Goal: Book appointment/travel/reservation

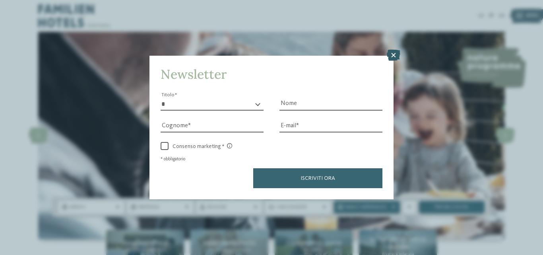
click at [395, 57] on icon at bounding box center [394, 55] width 14 height 11
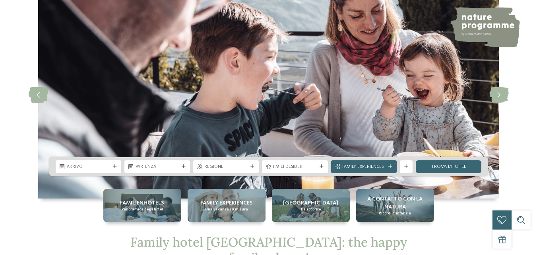
scroll to position [80, 0]
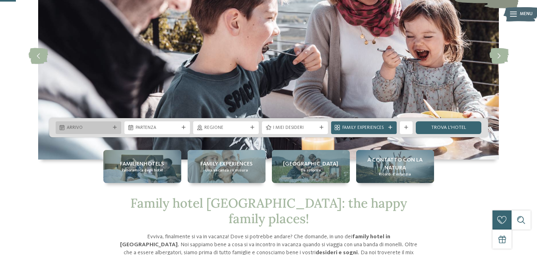
click at [106, 128] on span "Arrivo" at bounding box center [88, 128] width 43 height 6
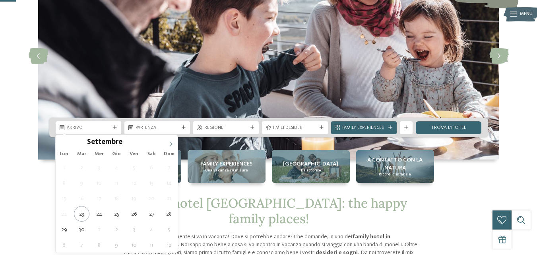
click at [171, 145] on icon at bounding box center [171, 143] width 3 height 5
type div "23.12.2025"
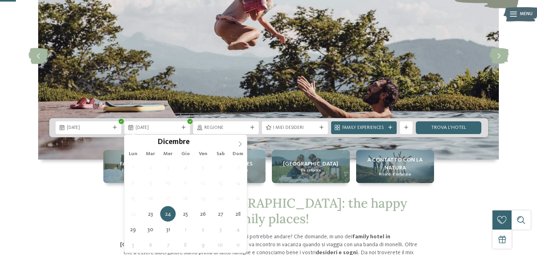
type input "****"
click at [235, 145] on span at bounding box center [240, 142] width 14 height 14
type div "02.01.2026"
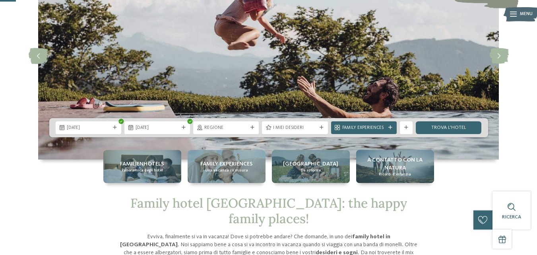
click at [211, 130] on span "Regione" at bounding box center [225, 128] width 43 height 6
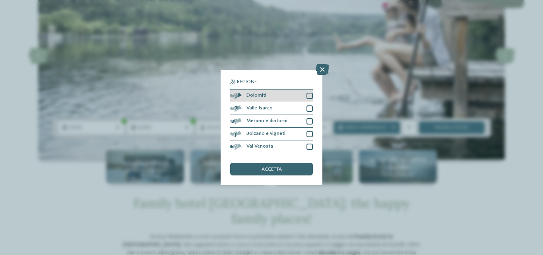
click at [312, 96] on div at bounding box center [310, 96] width 6 height 6
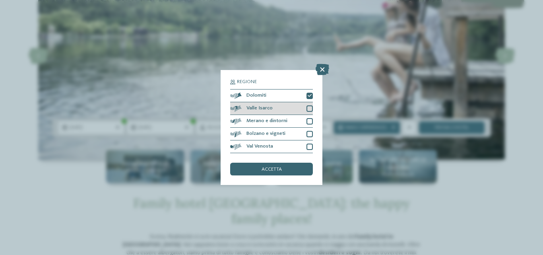
click at [310, 105] on div "Valle Isarco" at bounding box center [271, 108] width 83 height 13
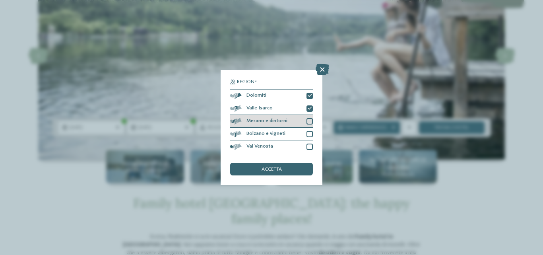
click at [311, 121] on div at bounding box center [310, 121] width 6 height 6
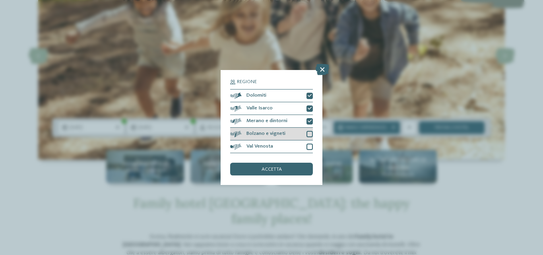
click at [311, 130] on div "Bolzano e vigneti" at bounding box center [271, 134] width 83 height 13
click at [293, 171] on div "accetta" at bounding box center [271, 169] width 83 height 13
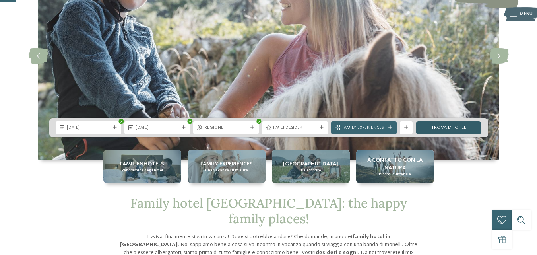
click at [442, 129] on link "trova l’hotel" at bounding box center [449, 127] width 66 height 13
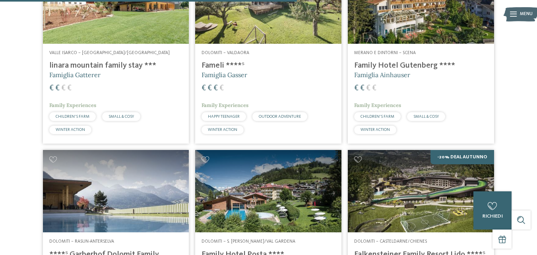
scroll to position [755, 0]
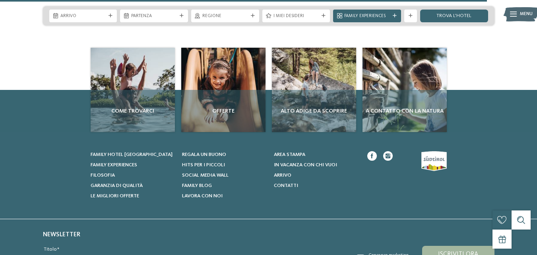
scroll to position [1113, 0]
